Goal: Navigation & Orientation: Find specific page/section

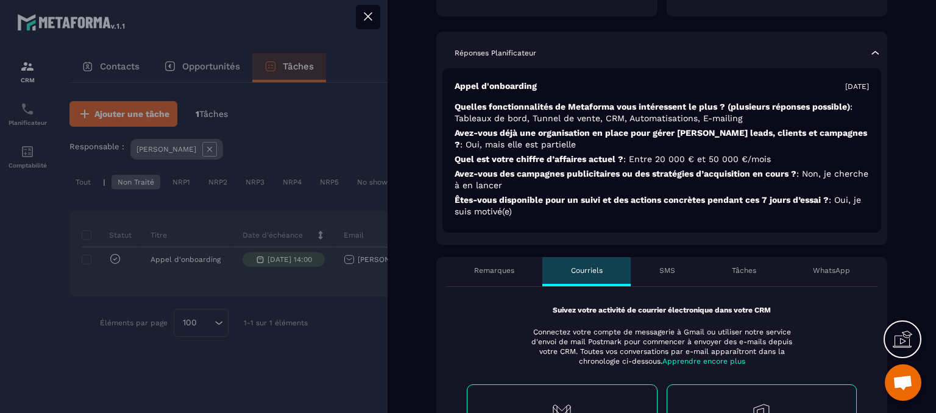
scroll to position [366, 0]
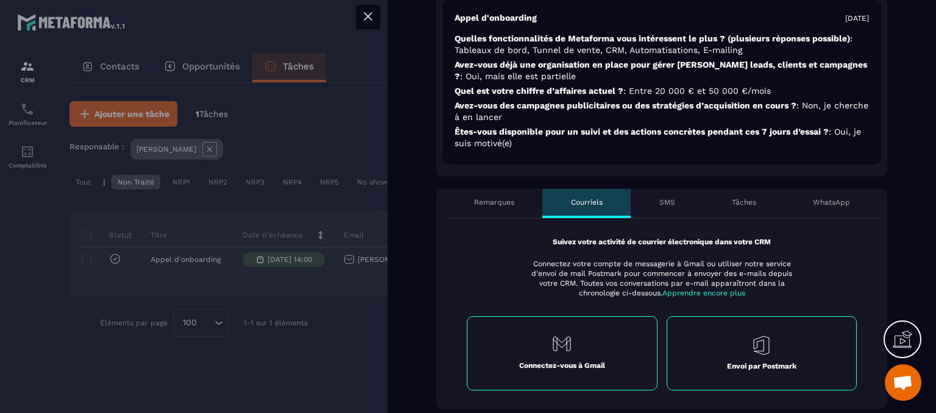
click at [480, 197] on p "Remarques" at bounding box center [494, 202] width 40 height 10
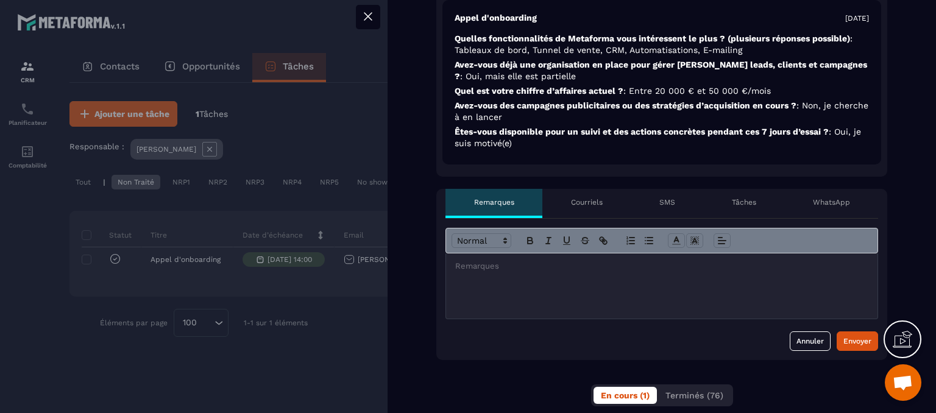
scroll to position [609, 0]
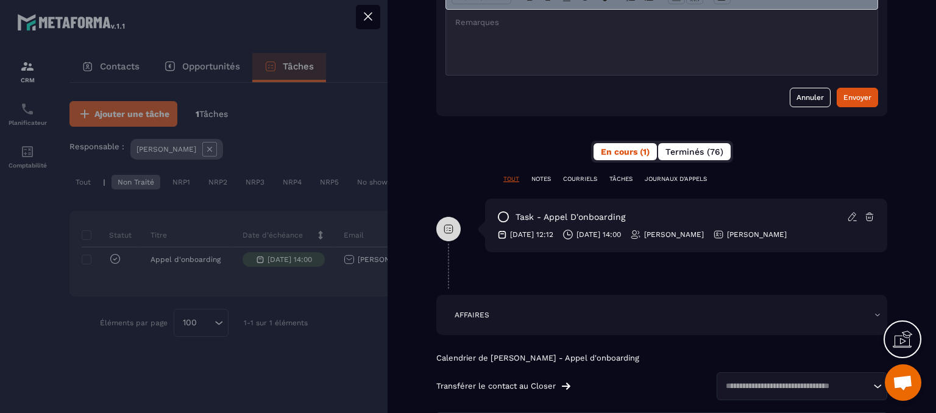
click at [704, 143] on button "Terminés (76)" at bounding box center [694, 151] width 72 height 17
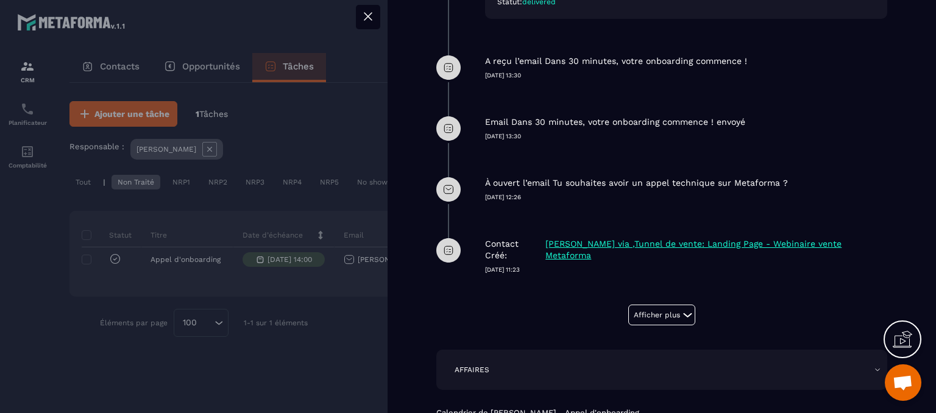
scroll to position [1036, 0]
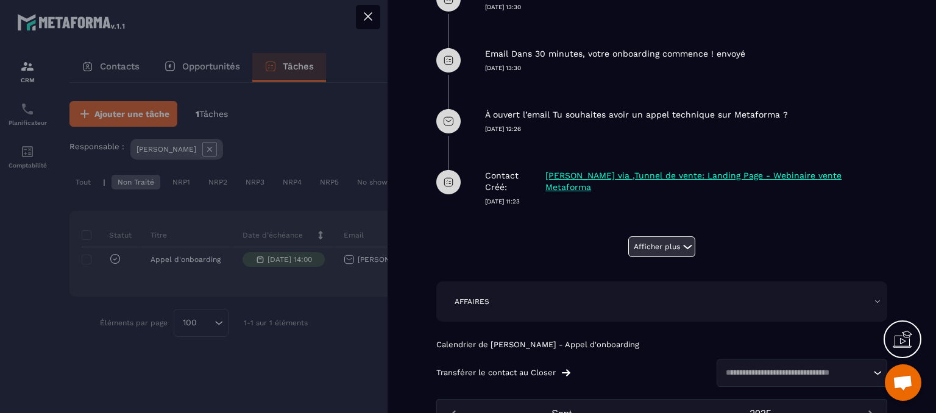
click at [669, 236] on button "Afficher plus" at bounding box center [661, 246] width 67 height 21
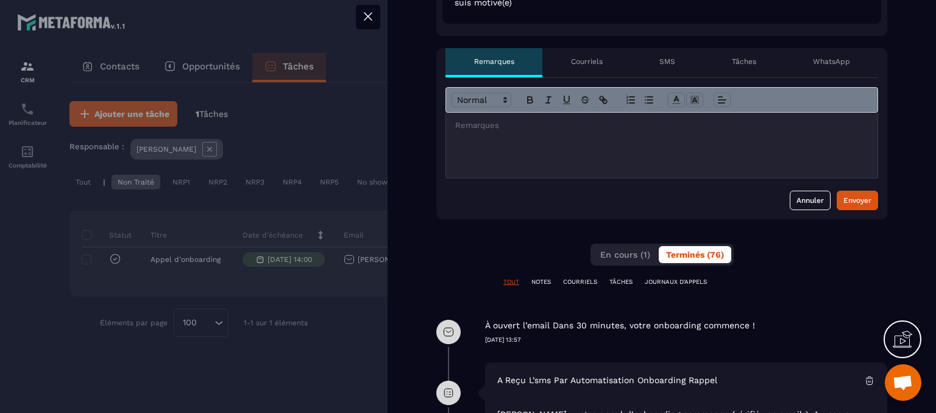
scroll to position [487, 0]
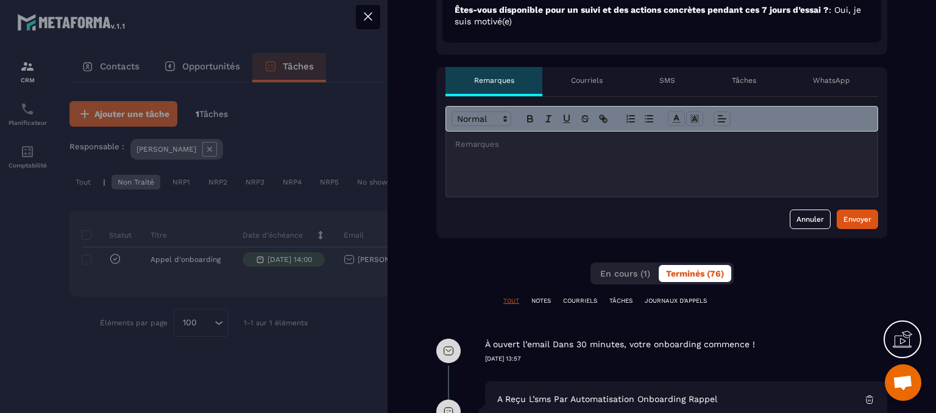
click at [369, 18] on icon at bounding box center [367, 16] width 7 height 7
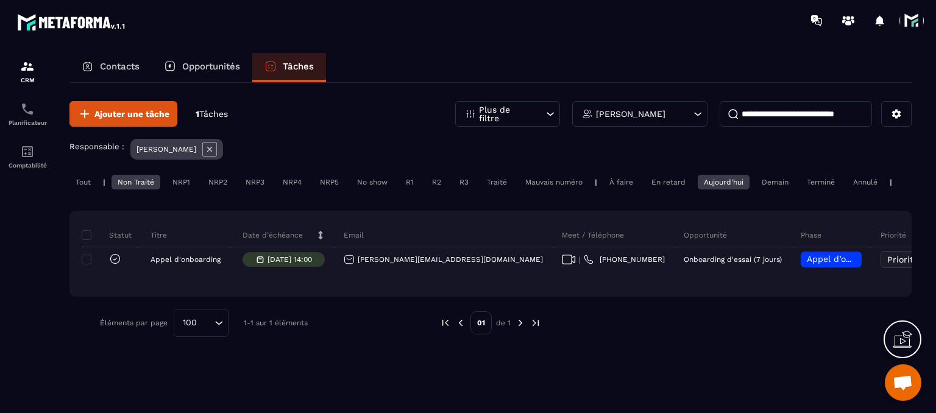
click at [909, 26] on span at bounding box center [911, 21] width 24 height 24
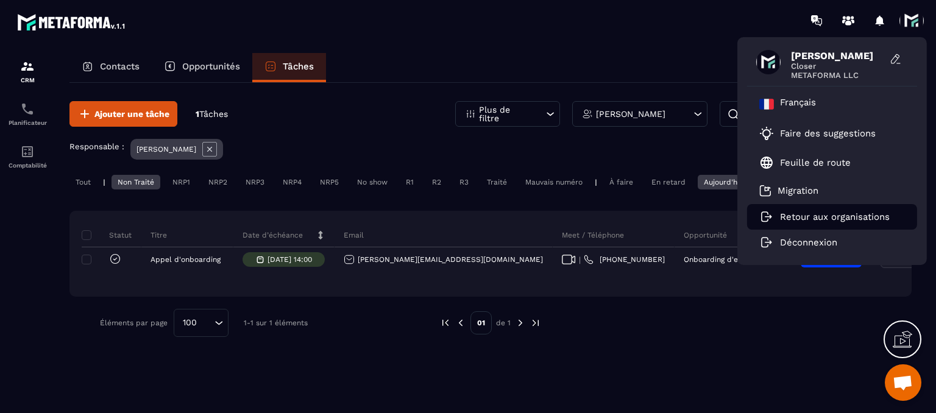
click at [819, 214] on p "Retour aux organisations" at bounding box center [835, 216] width 110 height 11
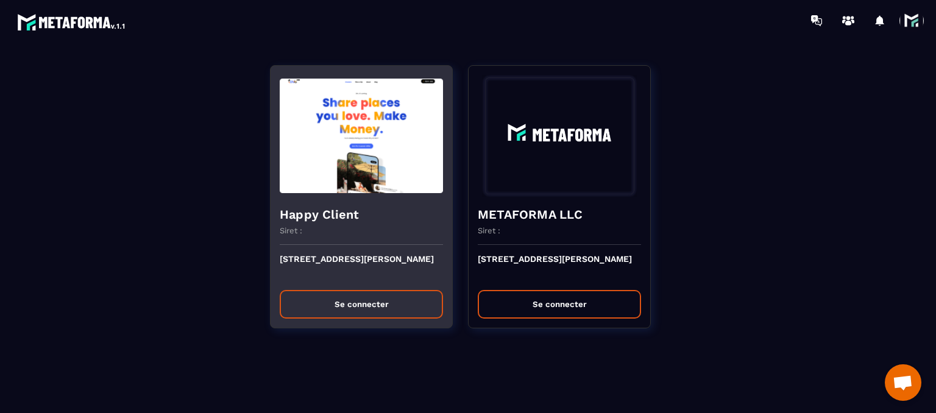
click at [336, 311] on button "Se connecter" at bounding box center [361, 304] width 163 height 29
